Goal: Find contact information

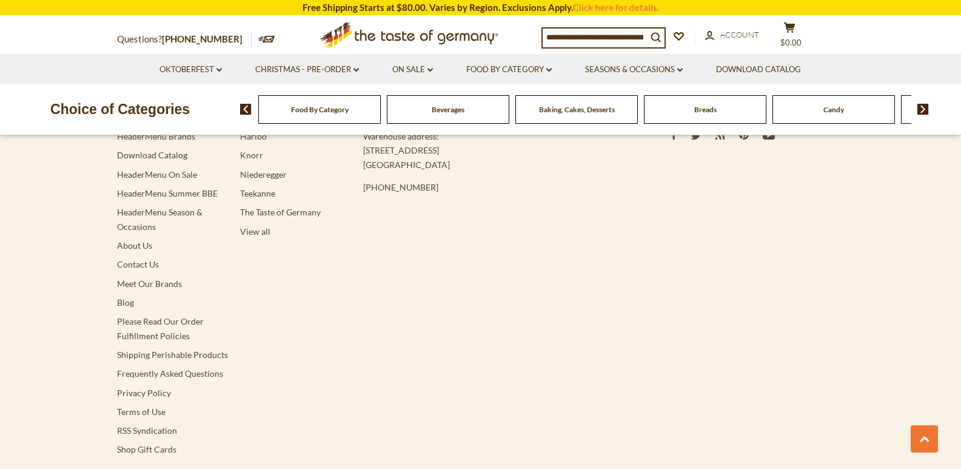
scroll to position [1570, 0]
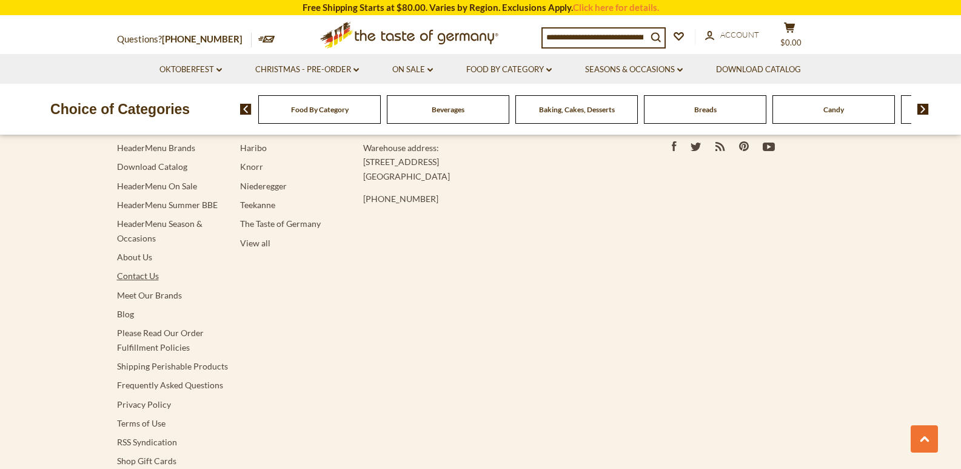
click at [141, 270] on link "Contact Us" at bounding box center [138, 275] width 42 height 10
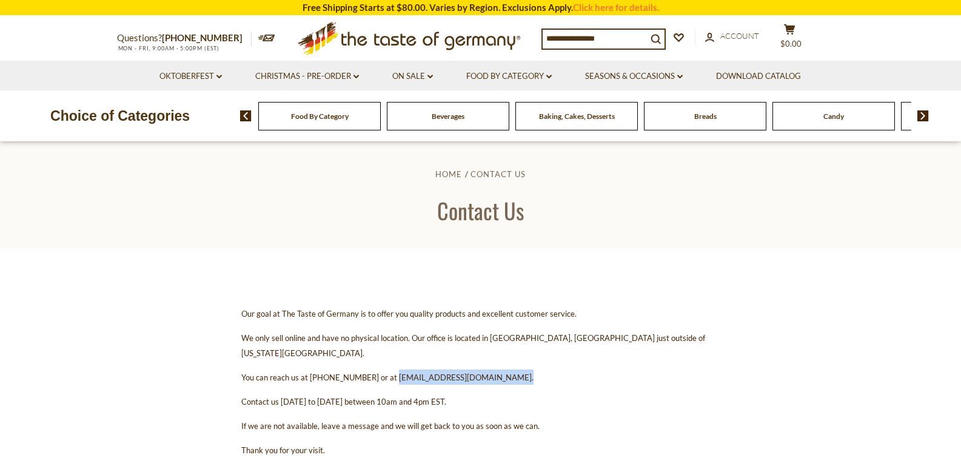
drag, startPoint x: 498, startPoint y: 363, endPoint x: 387, endPoint y: 367, distance: 111.6
click at [387, 372] on span "You can reach us at 1-800-881-6419 or at contact@thetasteofgermany.com." at bounding box center [387, 377] width 292 height 10
copy span "contact@thetasteofgermany.com"
drag, startPoint x: 364, startPoint y: 360, endPoint x: 316, endPoint y: 362, distance: 47.9
click at [316, 372] on span "You can reach us at 1-800-881-6419 or at contact@thetasteofgermany.com." at bounding box center [387, 377] width 292 height 10
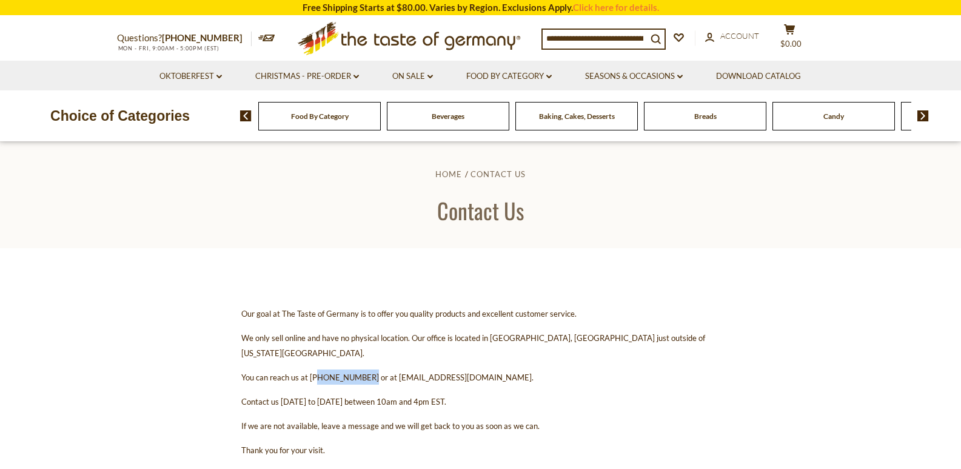
copy span "[PHONE_NUMBER]"
